Goal: Task Accomplishment & Management: Use online tool/utility

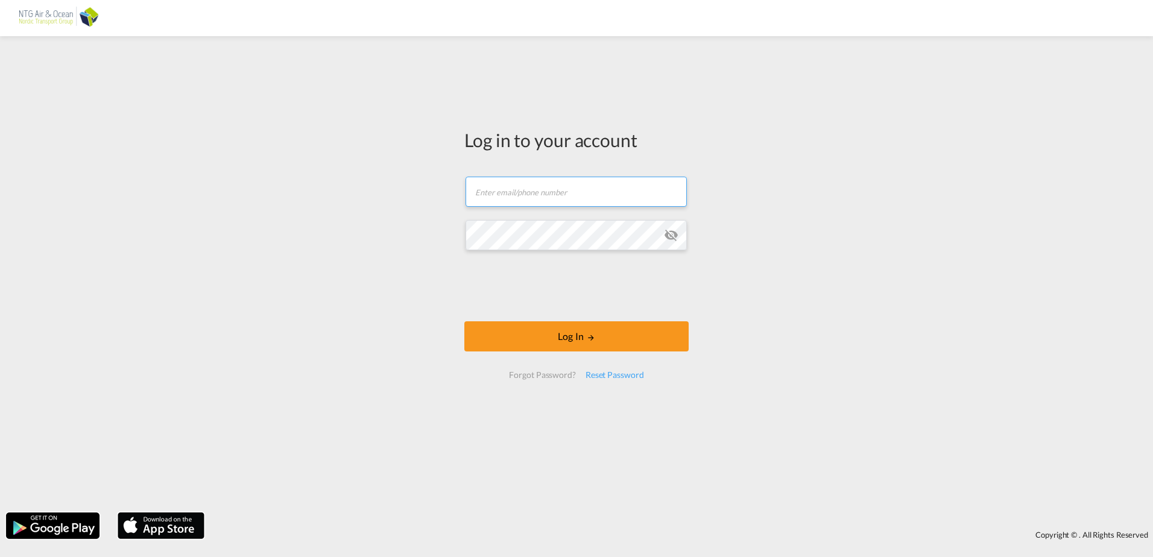
drag, startPoint x: 527, startPoint y: 197, endPoint x: 522, endPoint y: 194, distance: 6.2
click at [523, 194] on input "text" at bounding box center [576, 192] width 221 height 30
paste input "[EMAIL_ADDRESS][DOMAIN_NAME]"
type input "[EMAIL_ADDRESS][DOMAIN_NAME]"
click at [341, 244] on div "Log in to your account [EMAIL_ADDRESS][DOMAIN_NAME] Log In Forgot Password? Res…" at bounding box center [576, 274] width 1153 height 464
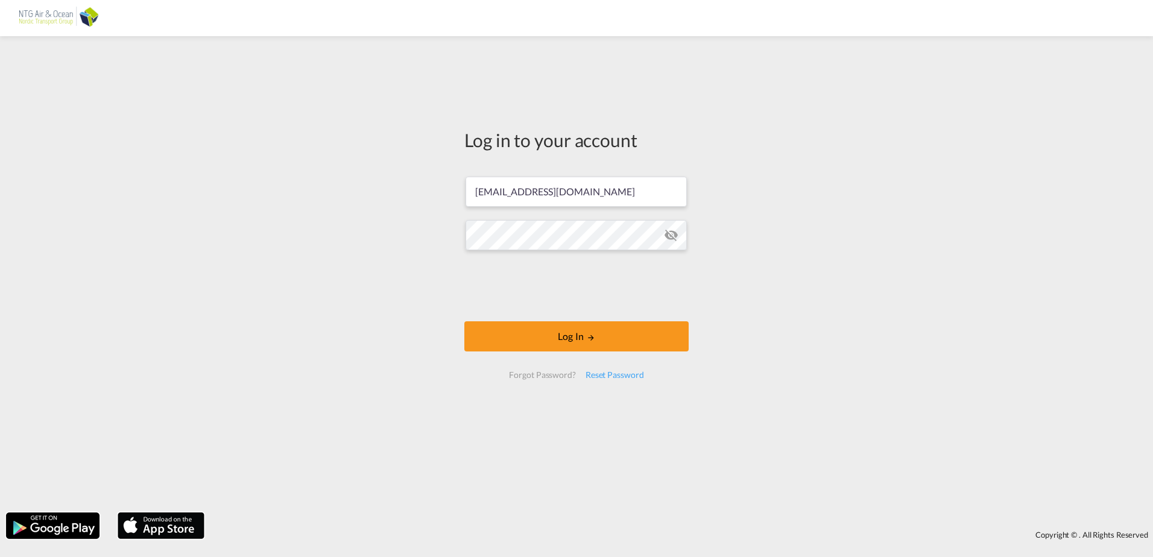
click at [437, 269] on div "Log in to your account [EMAIL_ADDRESS][DOMAIN_NAME] Log In Forgot Password? Res…" at bounding box center [576, 274] width 1153 height 464
click at [511, 324] on button "Log In" at bounding box center [576, 336] width 224 height 30
